Goal: Information Seeking & Learning: Learn about a topic

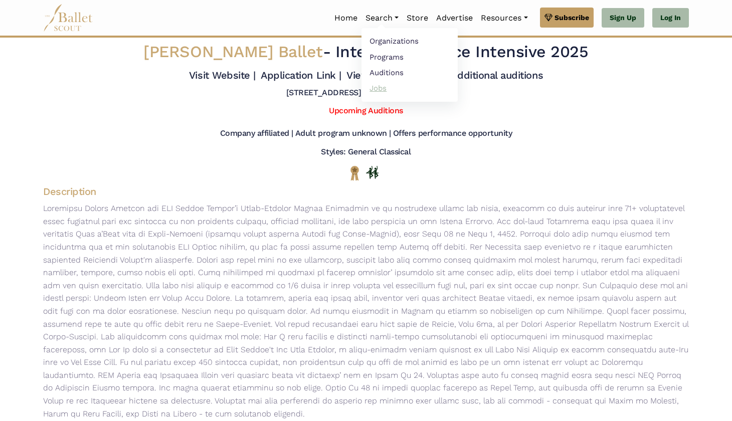
click at [371, 86] on link "Jobs" at bounding box center [409, 88] width 96 height 16
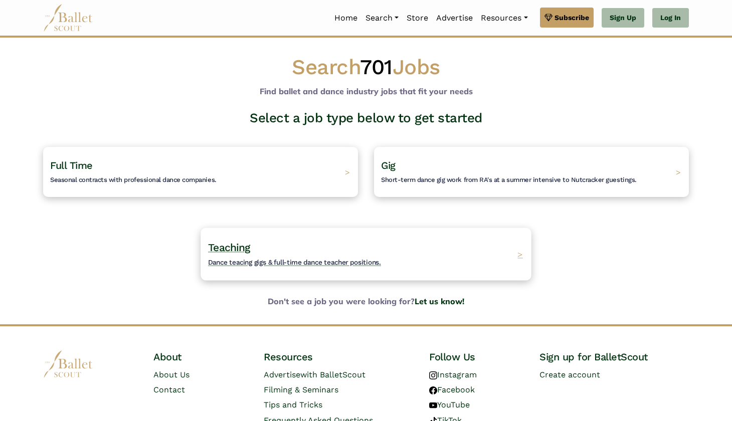
click at [275, 253] on h4 "Teaching Dance teacing gigs & full-time dance teacher positions." at bounding box center [294, 255] width 173 height 28
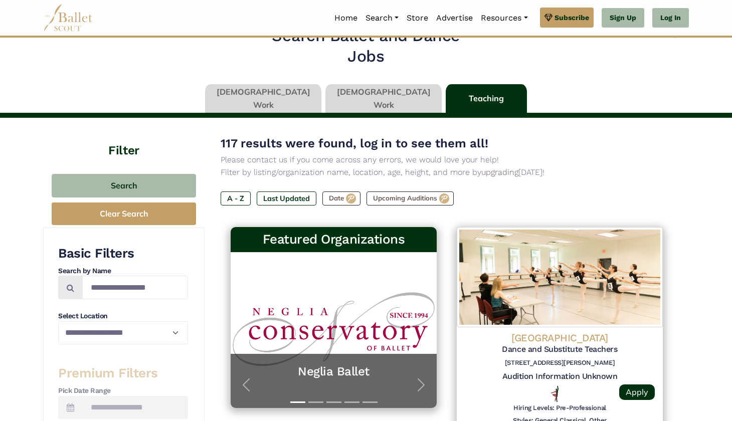
scroll to position [24, 0]
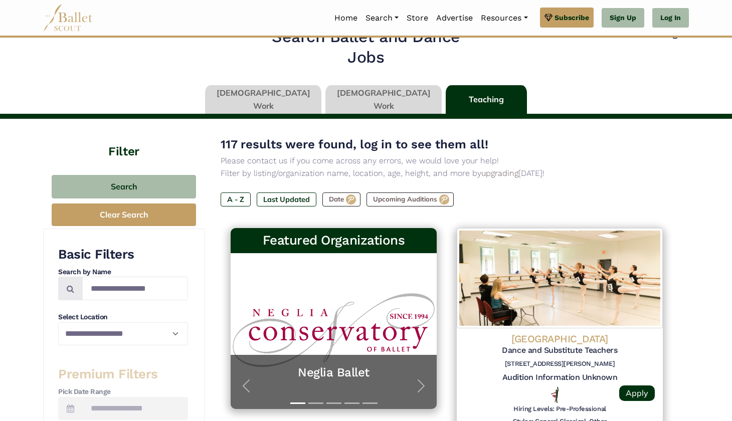
click at [375, 99] on link at bounding box center [383, 99] width 116 height 29
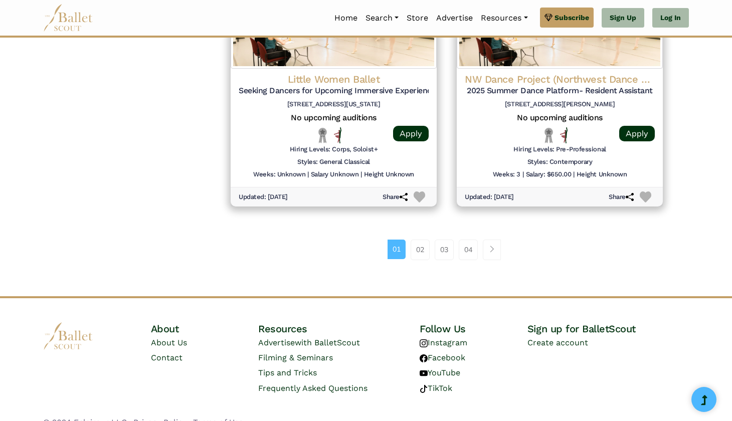
scroll to position [1341, 0]
click at [489, 246] on span "Page navigation example" at bounding box center [491, 249] width 7 height 7
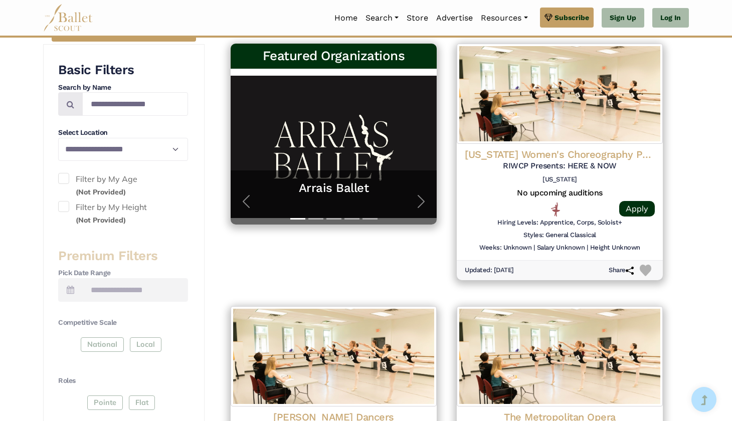
scroll to position [216, 0]
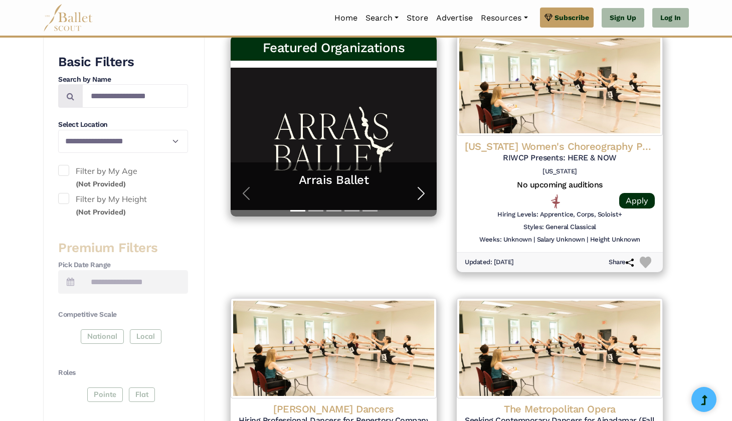
click at [417, 186] on span "button" at bounding box center [421, 193] width 16 height 16
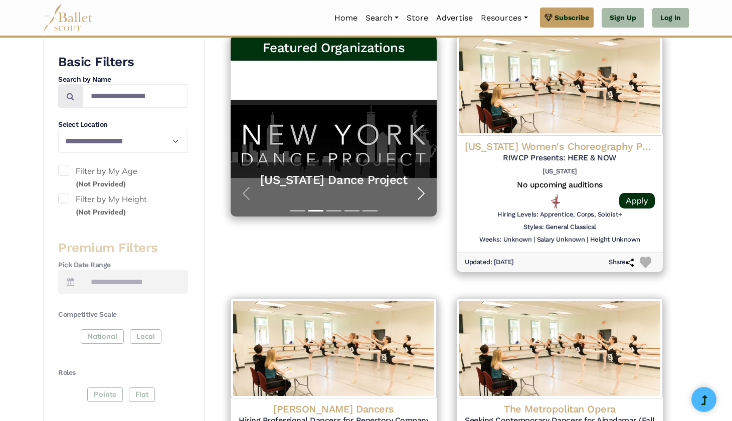
click at [418, 186] on span "button" at bounding box center [421, 193] width 16 height 16
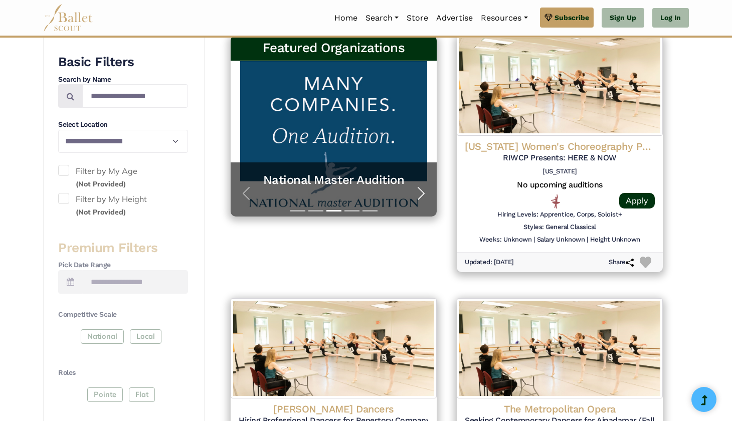
click at [418, 186] on span "button" at bounding box center [421, 193] width 16 height 16
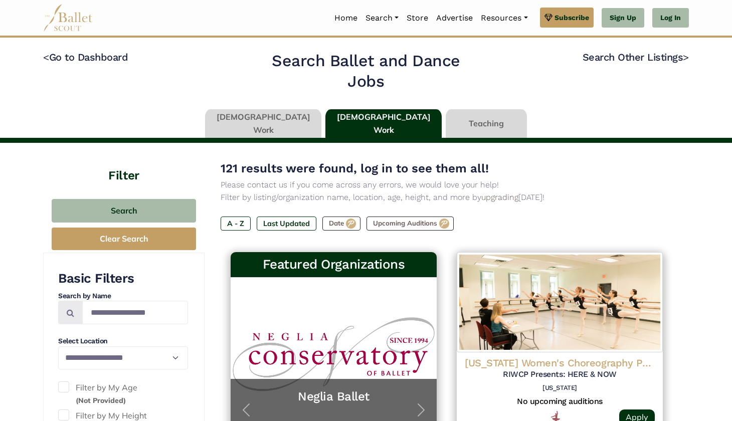
scroll to position [0, 0]
click at [445, 117] on link at bounding box center [485, 123] width 81 height 29
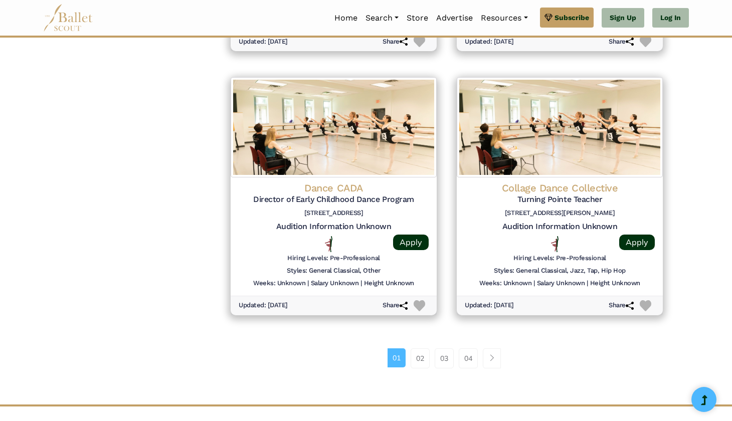
scroll to position [1247, 0]
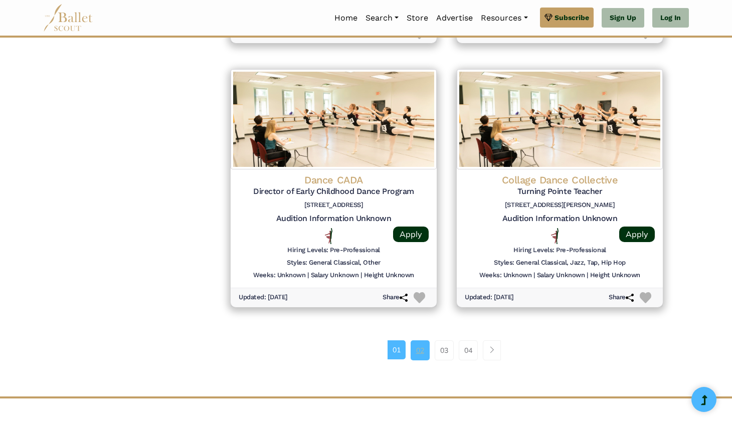
click at [419, 340] on link "02" at bounding box center [419, 350] width 19 height 20
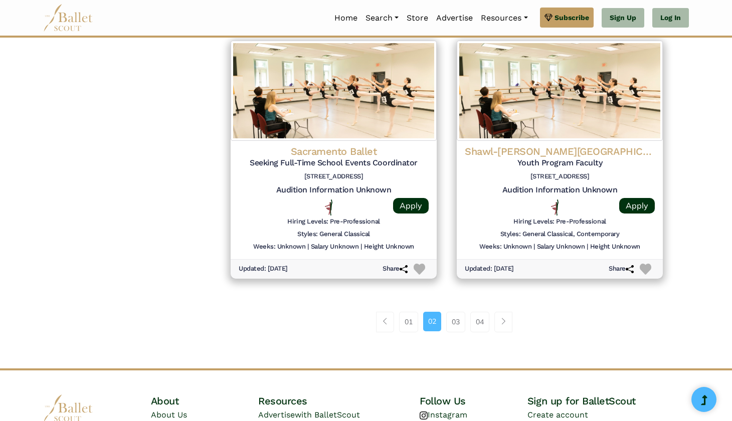
scroll to position [1268, 0]
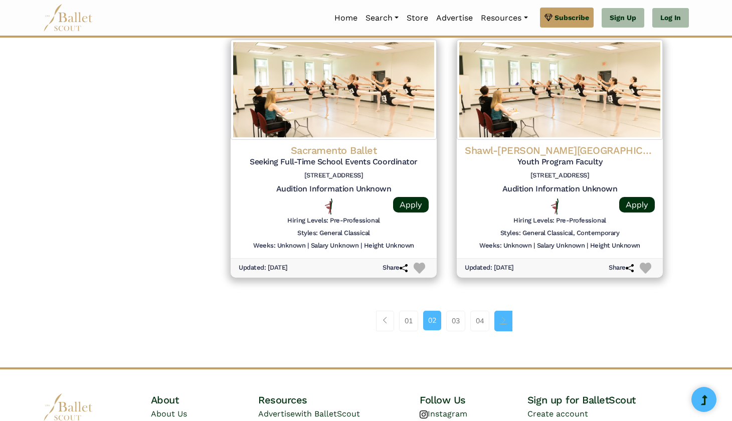
click at [505, 317] on span "Page navigation example" at bounding box center [503, 320] width 7 height 7
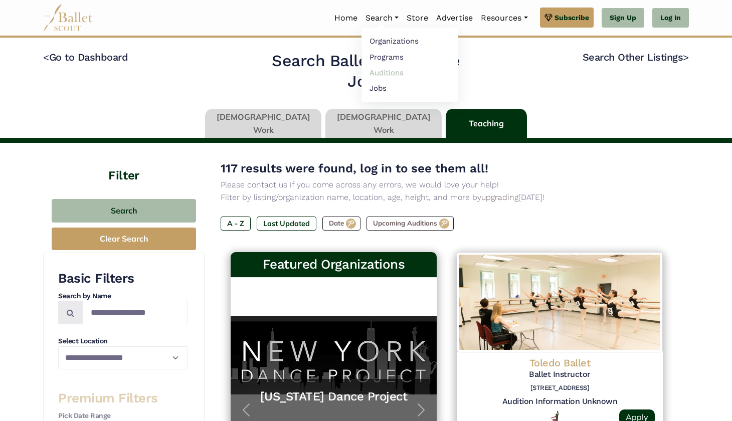
click at [383, 75] on link "Auditions" at bounding box center [409, 73] width 96 height 16
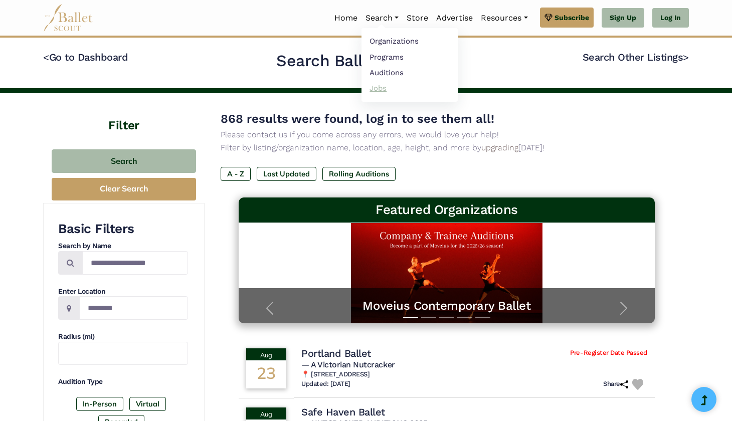
click at [372, 85] on link "Jobs" at bounding box center [409, 88] width 96 height 16
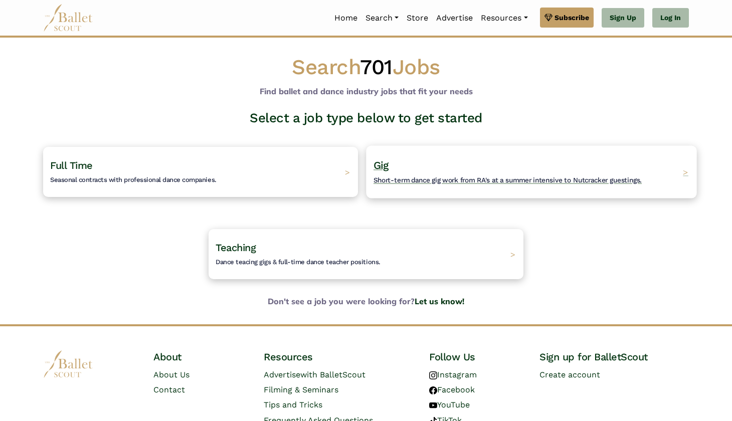
click at [451, 166] on h4 "Gig Short-term dance gig work from RA's at a summer intensive to Nutcracker gue…" at bounding box center [507, 172] width 268 height 28
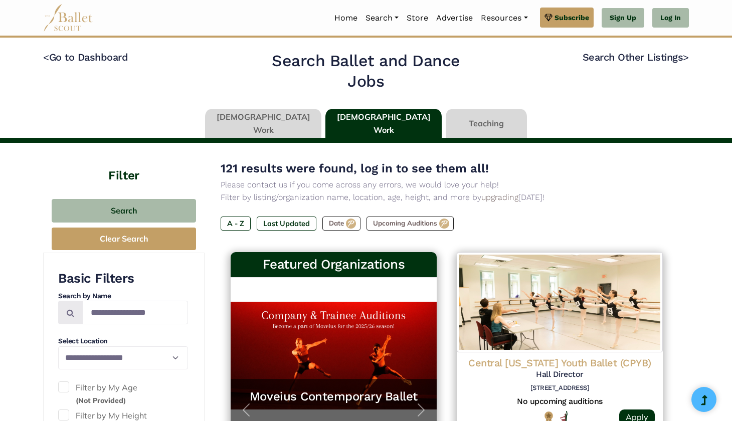
click at [289, 119] on link at bounding box center [263, 123] width 116 height 29
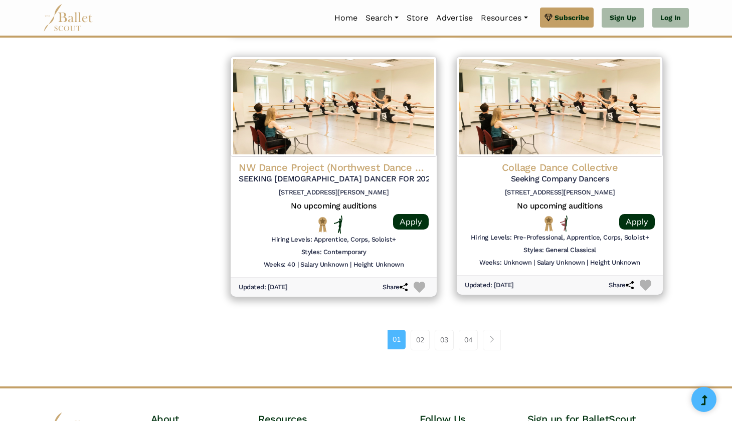
scroll to position [1259, 0]
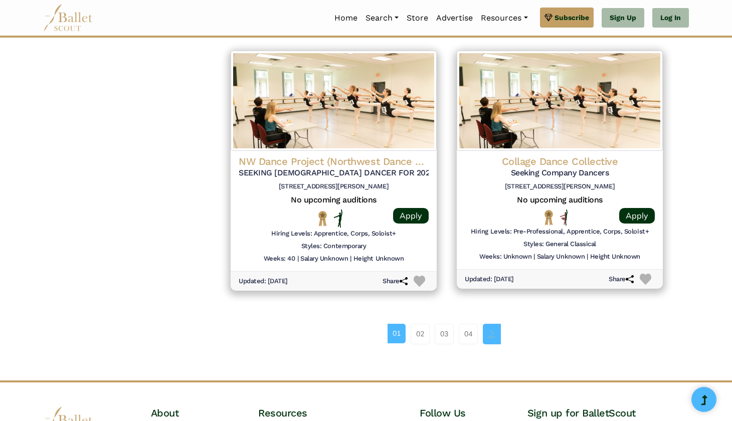
click at [488, 324] on link "Page navigation example" at bounding box center [492, 334] width 18 height 20
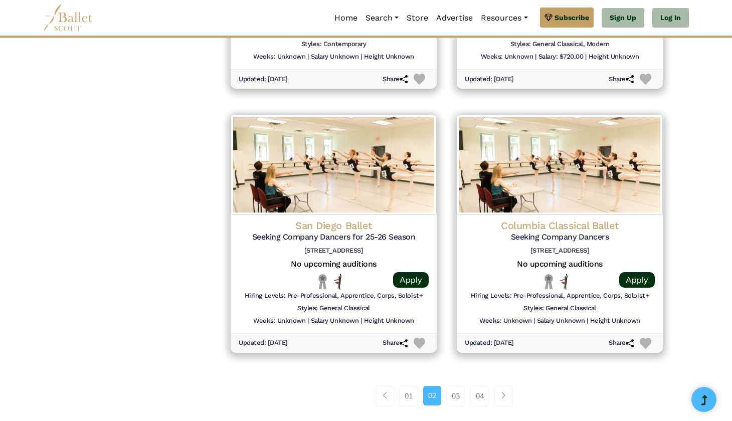
scroll to position [1198, 0]
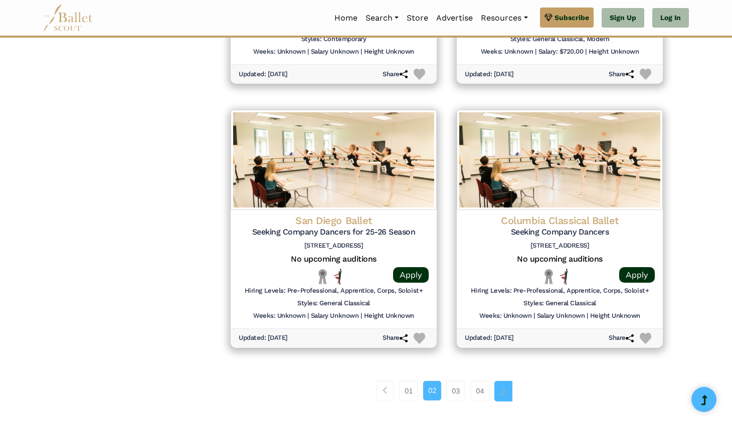
click at [504, 387] on span "Page navigation example" at bounding box center [503, 390] width 7 height 7
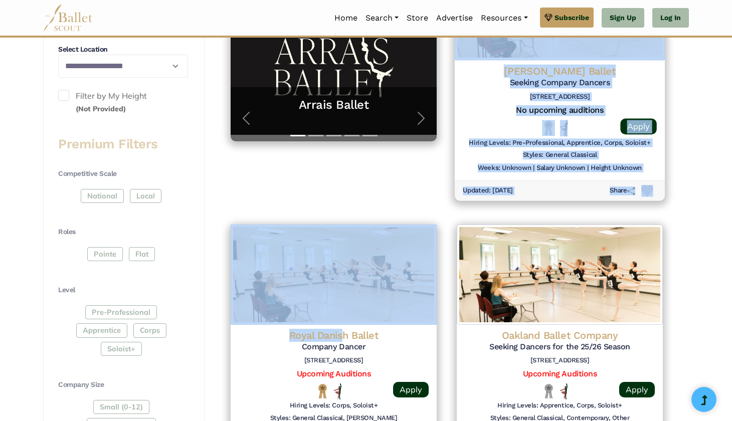
scroll to position [276, 0]
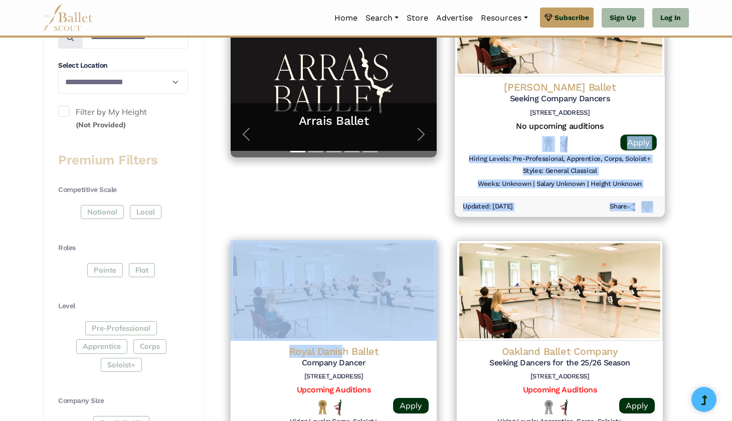
drag, startPoint x: 343, startPoint y: 258, endPoint x: 496, endPoint y: 152, distance: 186.0
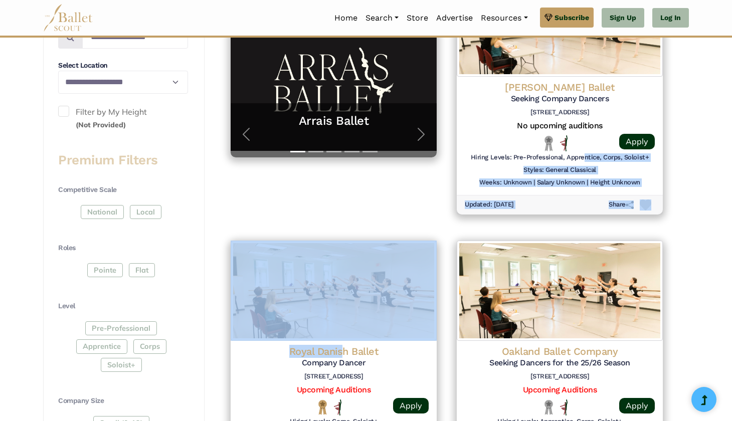
click at [328, 227] on div "Featured Organizations Arrais Ballet Train with World-Class Faculty at Arrais B…" at bounding box center [333, 103] width 226 height 264
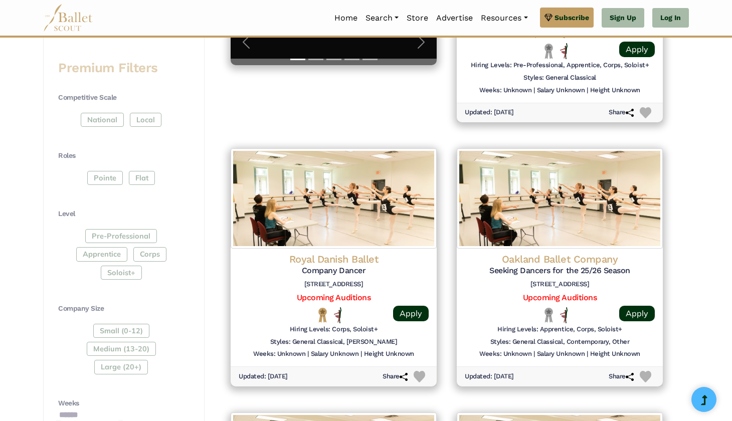
scroll to position [369, 0]
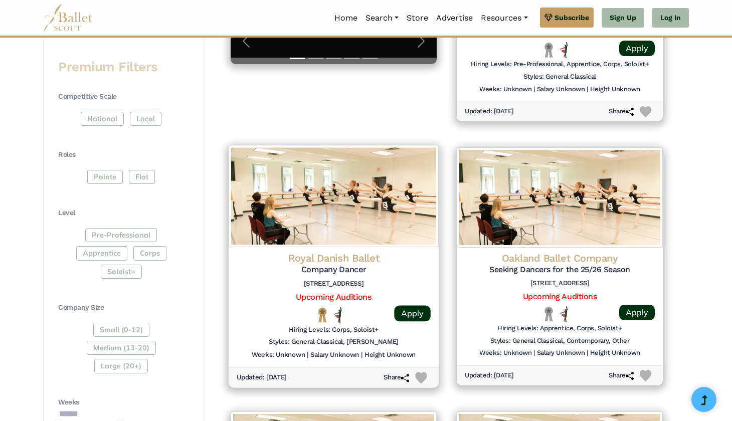
click at [311, 331] on div "Hiring Levels: Corps, Soloist+" at bounding box center [334, 331] width 194 height 13
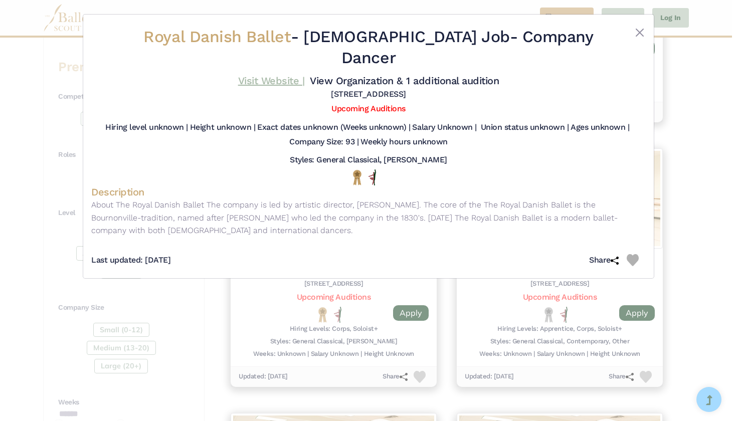
click at [305, 75] on link "Visit Website |" at bounding box center [271, 81] width 67 height 12
click at [637, 29] on button "Close" at bounding box center [639, 33] width 12 height 12
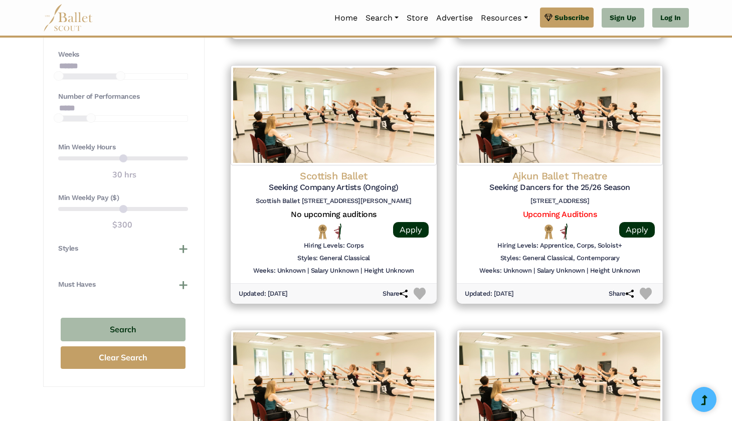
scroll to position [717, 0]
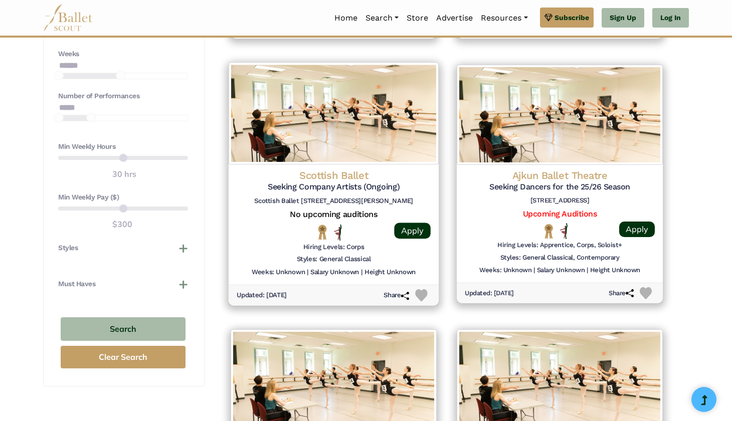
click at [325, 168] on h4 "Scottish Ballet" at bounding box center [334, 175] width 194 height 14
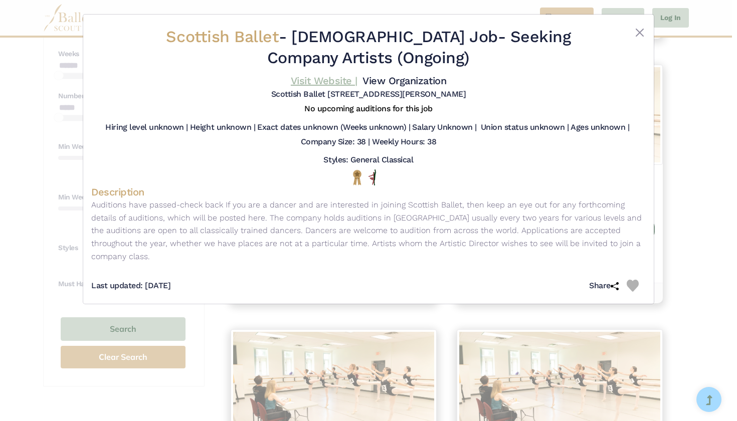
click at [350, 80] on link "Visit Website |" at bounding box center [324, 81] width 67 height 12
click at [637, 32] on button "Close" at bounding box center [639, 33] width 12 height 12
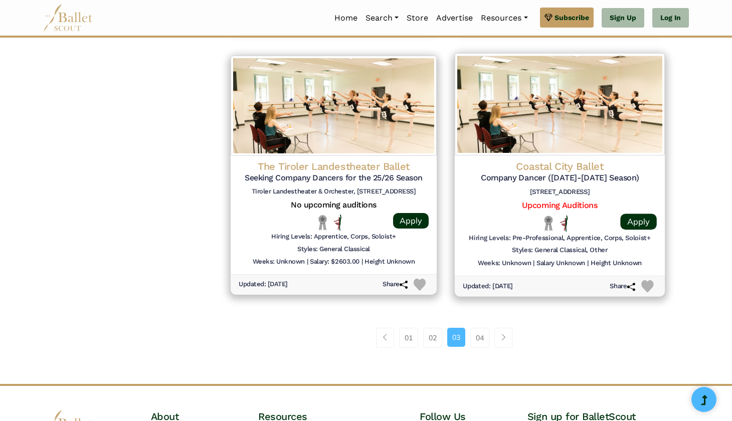
scroll to position [1259, 0]
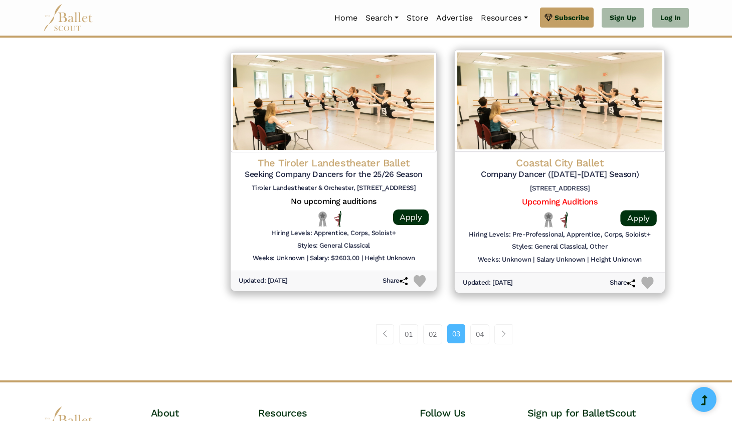
click at [556, 156] on h4 "Coastal City Ballet" at bounding box center [560, 163] width 194 height 14
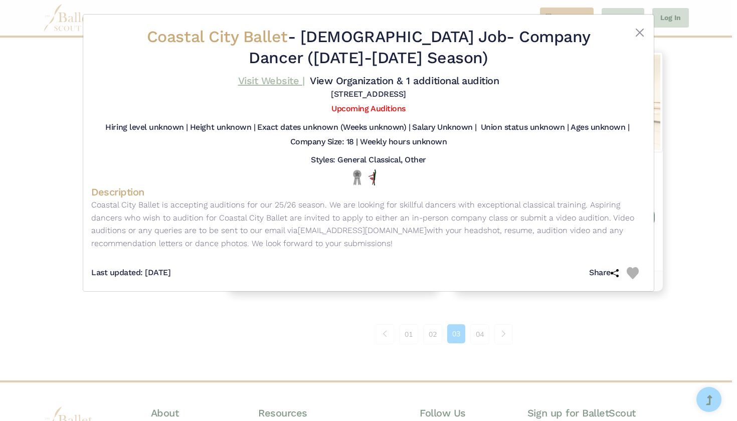
click at [305, 79] on link "Visit Website |" at bounding box center [271, 81] width 67 height 12
click at [638, 34] on button "Close" at bounding box center [639, 33] width 12 height 12
